Goal: Task Accomplishment & Management: Use online tool/utility

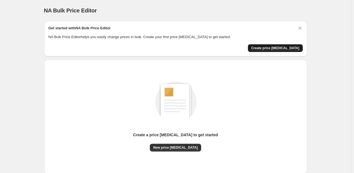
click at [285, 47] on span "Create price [MEDICAL_DATA]" at bounding box center [275, 48] width 48 height 4
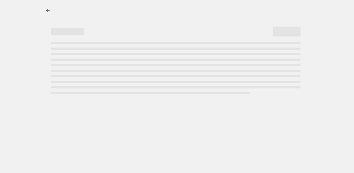
select select "percentage"
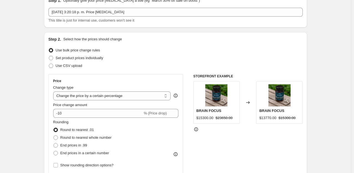
scroll to position [55, 0]
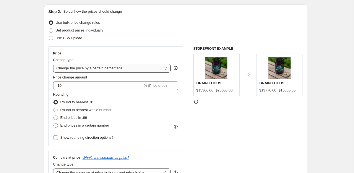
click at [136, 70] on select "Change the price to a certain amount Change the price by a certain amount Chang…" at bounding box center [112, 68] width 118 height 9
click at [94, 114] on div "End prices in .99" at bounding box center [82, 118] width 58 height 8
click at [94, 112] on span "Round to nearest whole number" at bounding box center [85, 110] width 51 height 4
click at [54, 108] on input "Round to nearest whole number" at bounding box center [53, 108] width 0 height 0
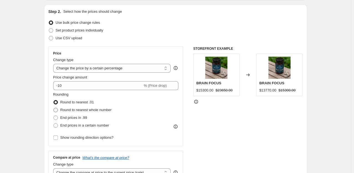
radio input "true"
click at [83, 131] on div "Rounding Round to nearest .01 Round to nearest whole number End prices in .99 E…" at bounding box center [115, 117] width 125 height 50
click at [84, 128] on span "End prices in a certain number" at bounding box center [84, 125] width 49 height 4
click at [54, 124] on input "End prices in a certain number" at bounding box center [53, 123] width 0 height 0
radio input "true"
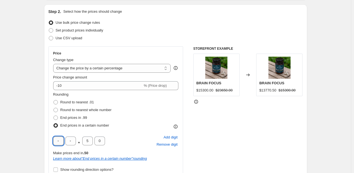
click at [59, 142] on input "text" at bounding box center [58, 141] width 11 height 9
click at [172, 140] on span "Add digit" at bounding box center [170, 138] width 14 height 6
click at [61, 143] on input "text" at bounding box center [58, 141] width 11 height 9
type input "9"
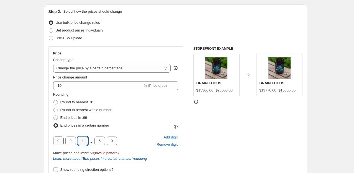
type input "0"
click at [121, 136] on div "9 9 0 . 0 0 Add digit Remove digit" at bounding box center [115, 141] width 125 height 14
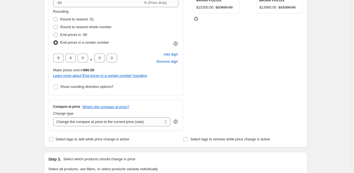
scroll to position [166, 0]
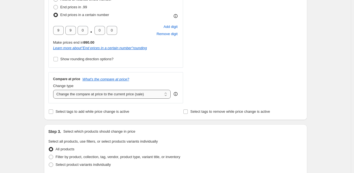
click at [145, 94] on select "Change the compare at price to the current price (sale) Change the compare at p…" at bounding box center [112, 94] width 118 height 9
select select "no_change"
click at [54, 90] on select "Change the compare at price to the current price (sale) Change the compare at p…" at bounding box center [112, 94] width 118 height 9
click at [211, 82] on div "STOREFRONT EXAMPLE BRAIN FOCUS $15300.00 $23650.00 Changed to BRAIN FOCUS $1399…" at bounding box center [247, 20] width 109 height 168
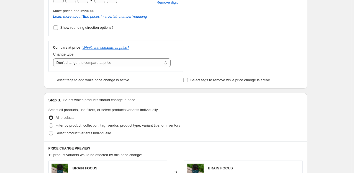
scroll to position [249, 0]
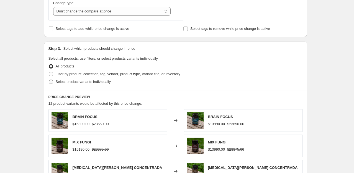
click at [79, 82] on span "Select product variants individually" at bounding box center [83, 82] width 55 height 4
click at [49, 80] on input "Select product variants individually" at bounding box center [49, 80] width 0 height 0
radio input "true"
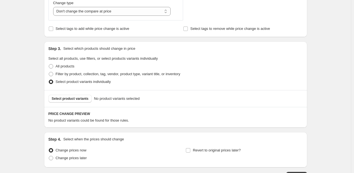
scroll to position [289, 0]
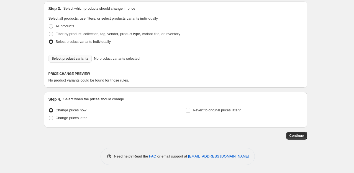
click at [84, 61] on button "Select product variants" at bounding box center [69, 59] width 43 height 8
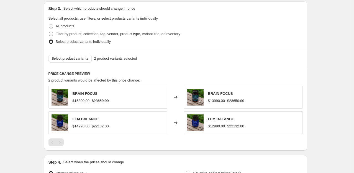
click at [55, 35] on label "Filter by product, collection, tag, vendor, product type, variant title, or inv…" at bounding box center [114, 34] width 132 height 8
click at [49, 32] on input "Filter by product, collection, tag, vendor, product type, variant title, or inv…" at bounding box center [49, 32] width 0 height 0
radio input "true"
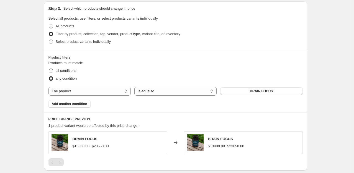
click at [66, 72] on span "all conditions" at bounding box center [66, 71] width 21 height 4
click at [49, 69] on input "all conditions" at bounding box center [49, 69] width 0 height 0
radio input "true"
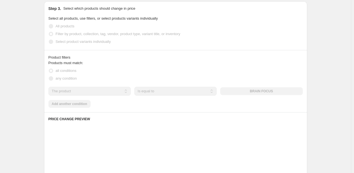
click at [66, 78] on span "any condition" at bounding box center [66, 78] width 21 height 4
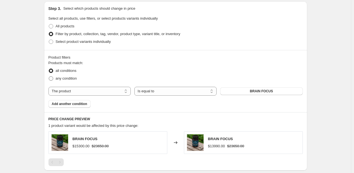
click at [66, 79] on span "any condition" at bounding box center [66, 78] width 21 height 4
click at [49, 77] on input "any condition" at bounding box center [49, 76] width 0 height 0
radio input "true"
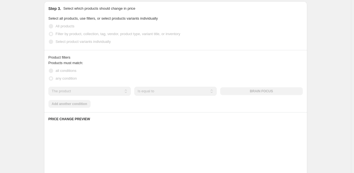
click at [64, 71] on span "all conditions" at bounding box center [66, 71] width 21 height 4
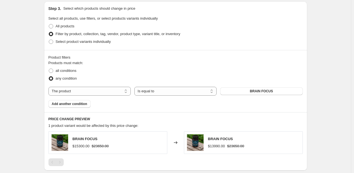
click at [66, 78] on span "any condition" at bounding box center [66, 78] width 21 height 4
click at [49, 77] on input "any condition" at bounding box center [49, 76] width 0 height 0
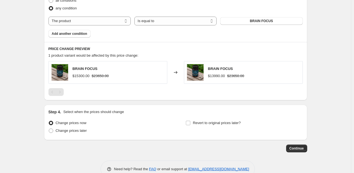
scroll to position [372, 0]
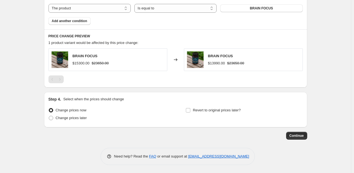
click at [73, 111] on span "Change prices now" at bounding box center [71, 110] width 31 height 4
click at [49, 109] on input "Change prices now" at bounding box center [49, 108] width 0 height 0
click at [76, 119] on span "Change prices later" at bounding box center [71, 118] width 31 height 4
click at [49, 116] on input "Change prices later" at bounding box center [49, 116] width 0 height 0
radio input "true"
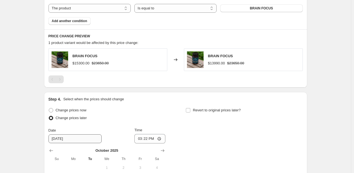
scroll to position [428, 0]
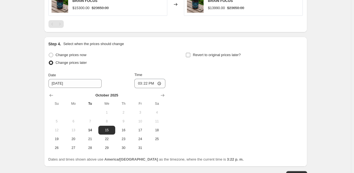
click at [199, 57] on span "Revert to original prices later?" at bounding box center [217, 55] width 48 height 4
click at [190, 57] on input "Revert to original prices later?" at bounding box center [188, 55] width 4 height 4
checkbox input "true"
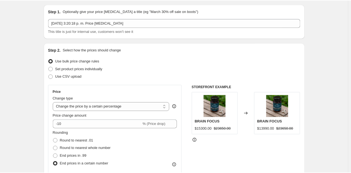
scroll to position [0, 0]
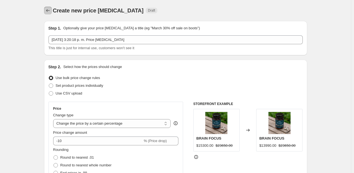
click at [50, 12] on icon "Price change jobs" at bounding box center [48, 11] width 6 height 6
